Goal: Use online tool/utility: Utilize a website feature to perform a specific function

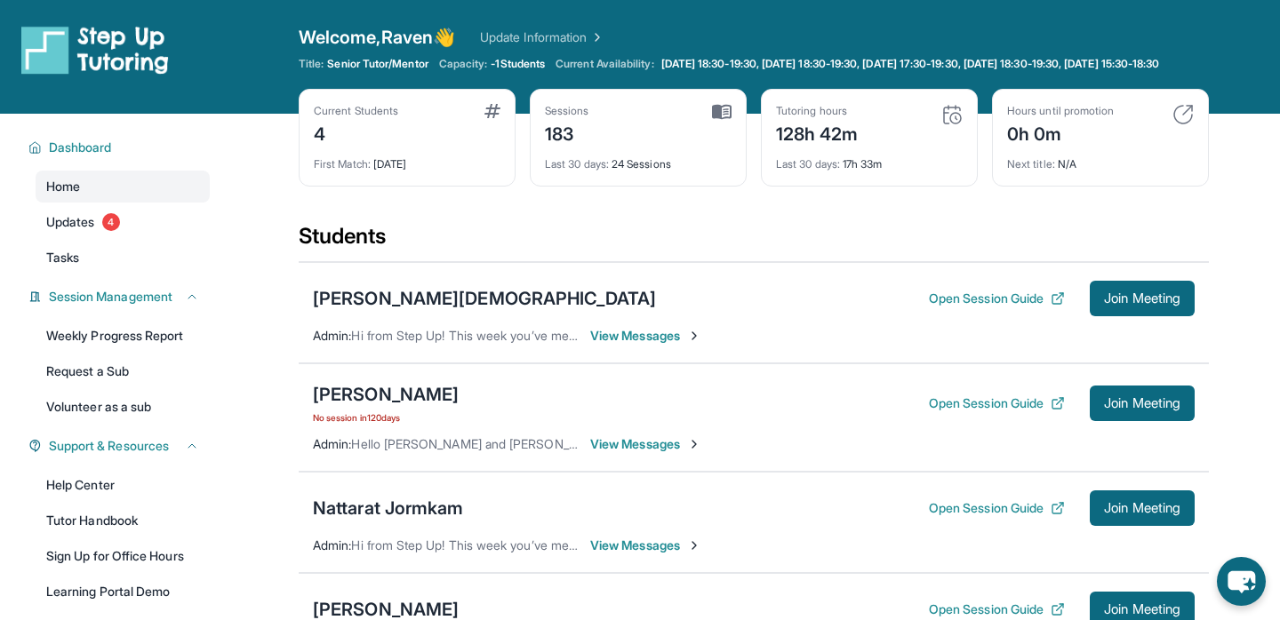
scroll to position [12, 0]
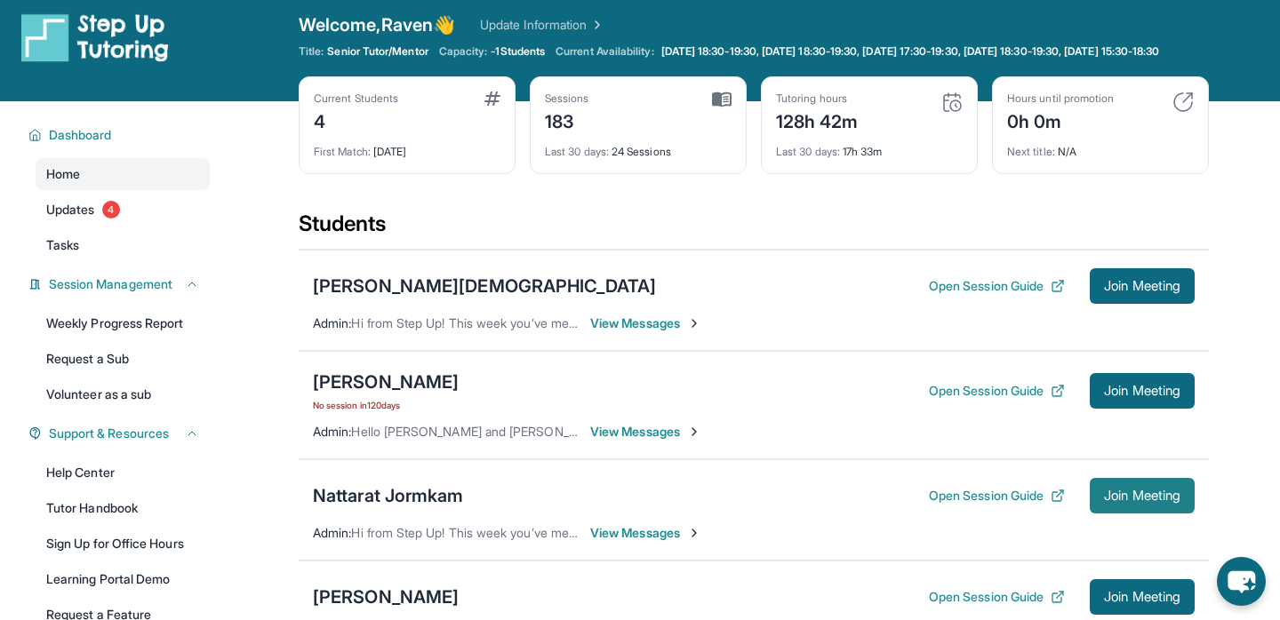
click at [1131, 514] on button "Join Meeting" at bounding box center [1141, 496] width 105 height 36
click at [1148, 501] on span "Join Meeting" at bounding box center [1142, 496] width 76 height 11
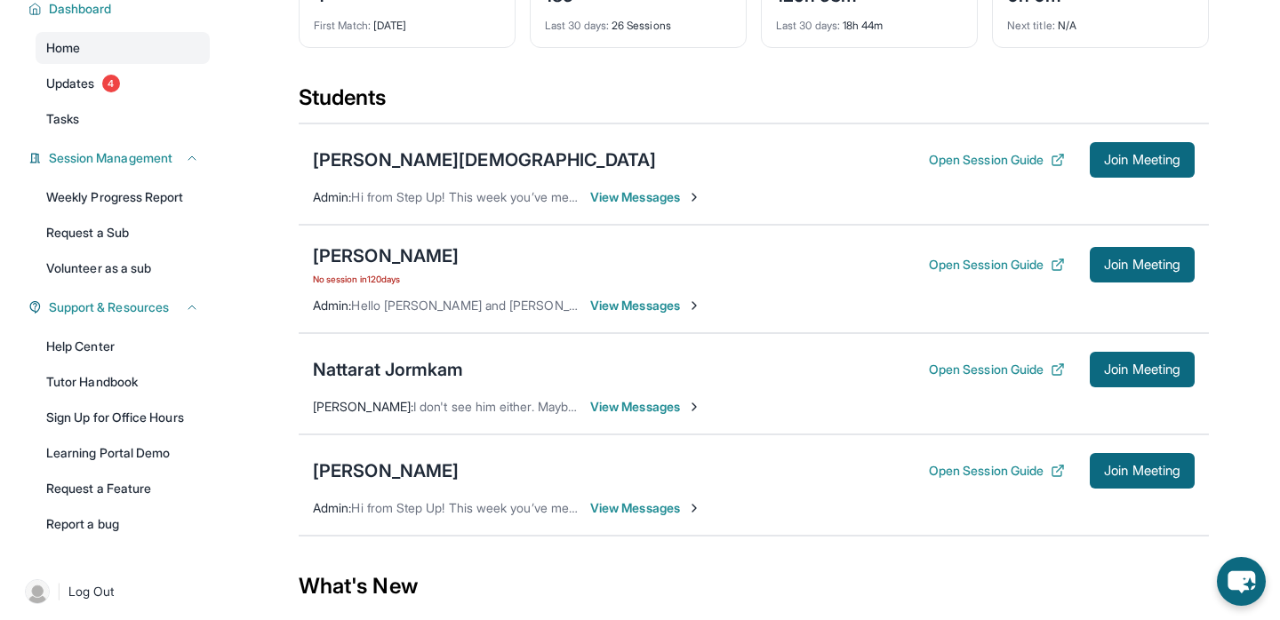
scroll to position [141, 0]
